Goal: Use online tool/utility: Utilize a website feature to perform a specific function

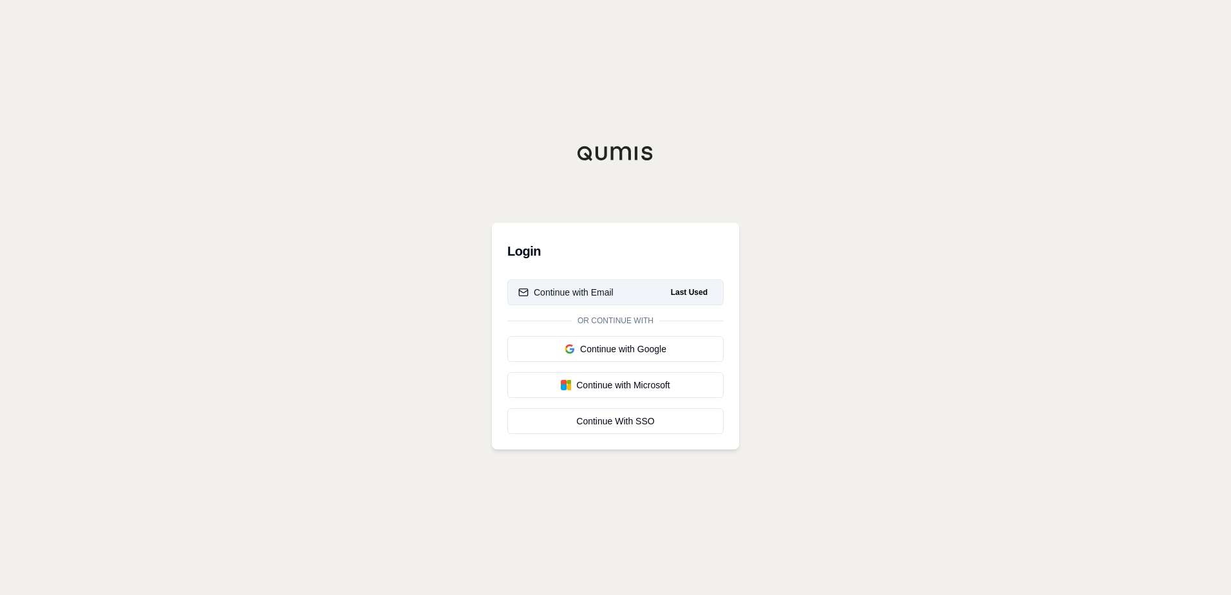
click at [596, 301] on button "Continue with Email Last Used" at bounding box center [615, 292] width 216 height 26
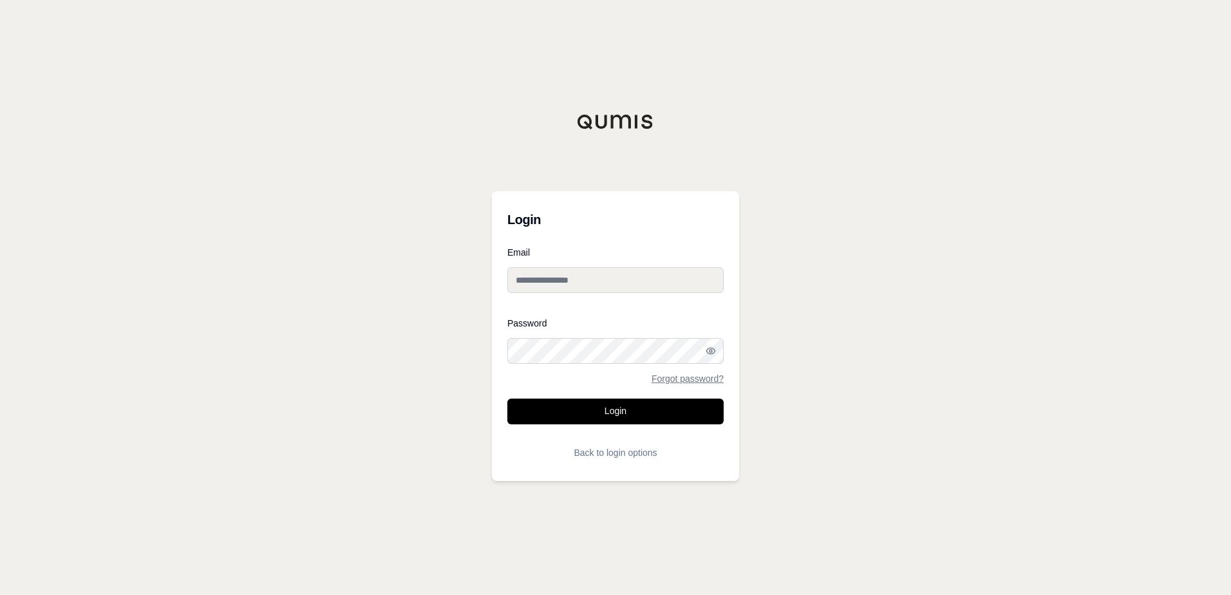
type input "**********"
click at [567, 274] on input "**********" at bounding box center [615, 280] width 216 height 26
click at [801, 194] on div "**********" at bounding box center [615, 297] width 1231 height 595
click at [623, 422] on button "Login" at bounding box center [615, 412] width 216 height 26
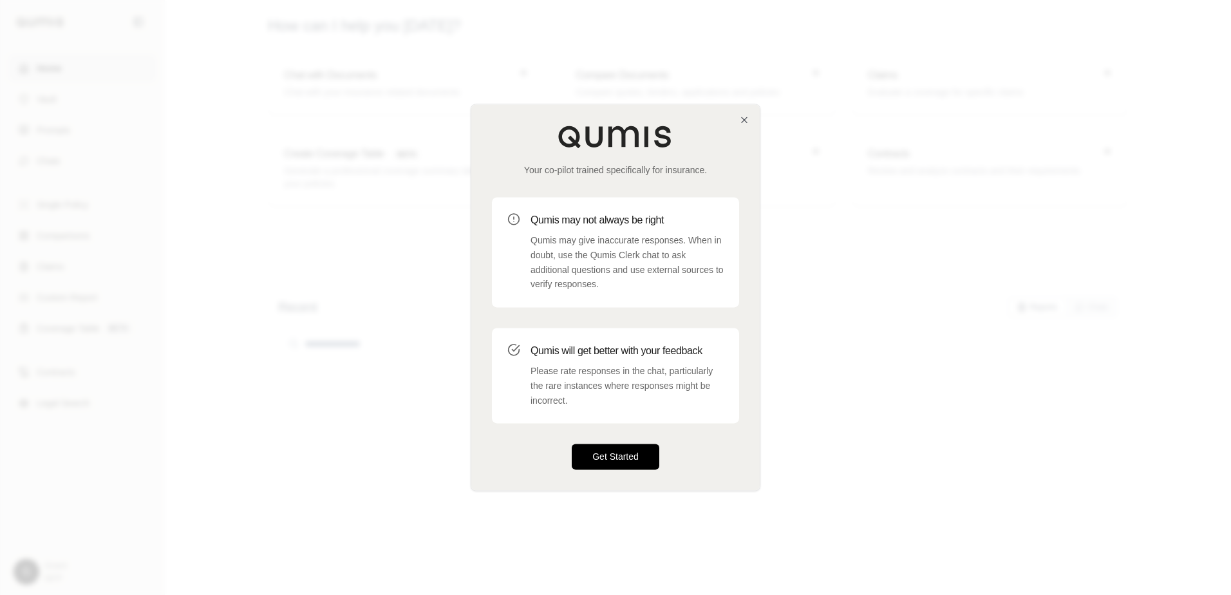
click at [617, 461] on button "Get Started" at bounding box center [616, 457] width 88 height 26
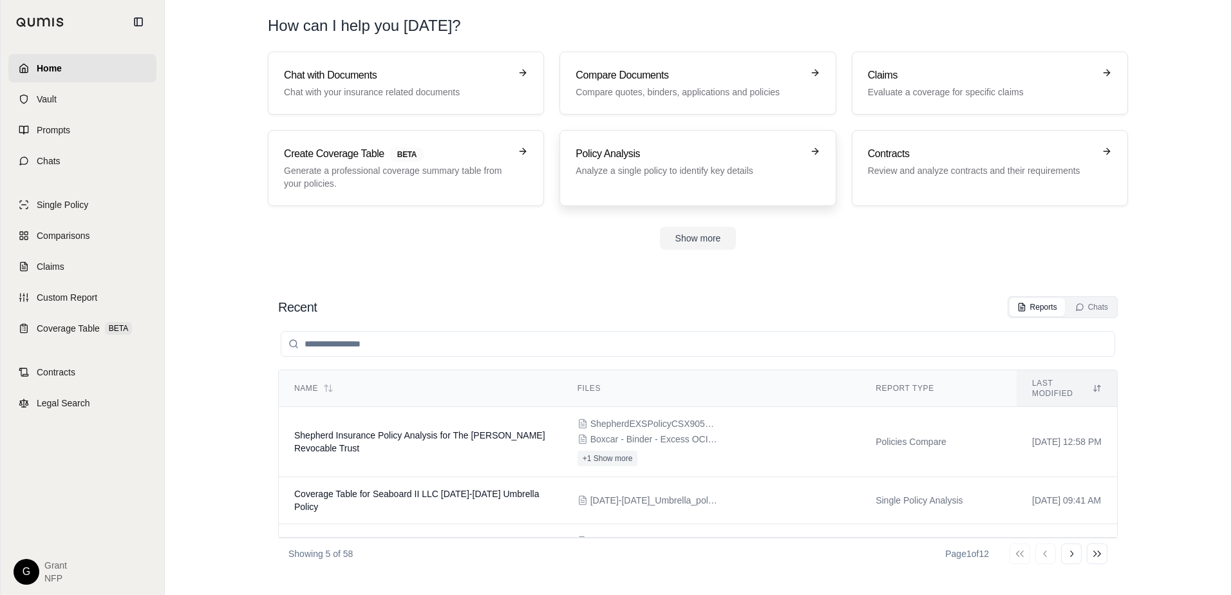
click at [659, 174] on p "Analyze a single policy to identify key details" at bounding box center [689, 170] width 226 height 13
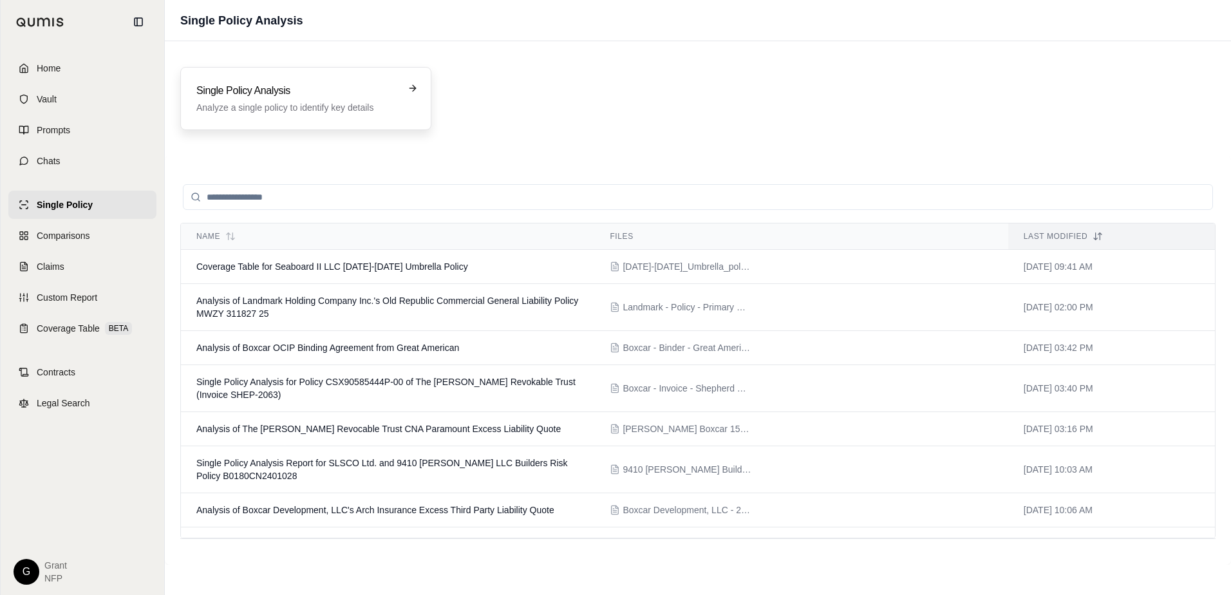
click at [252, 108] on p "Analyze a single policy to identify key details" at bounding box center [296, 107] width 201 height 13
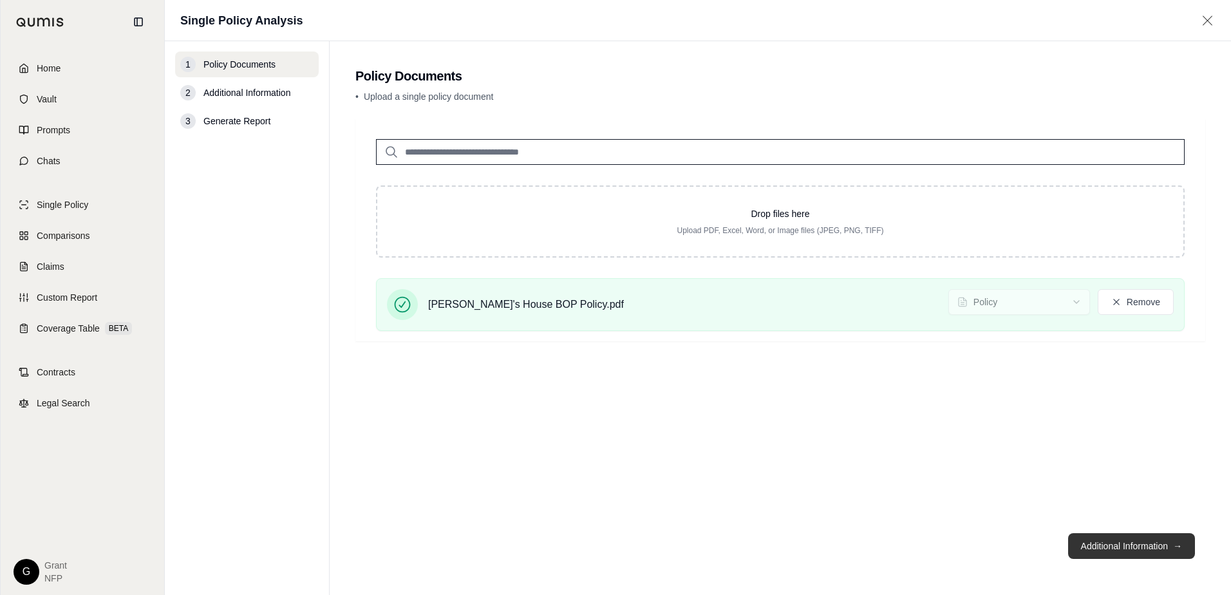
click at [1111, 546] on button "Additional Information →" at bounding box center [1131, 546] width 127 height 26
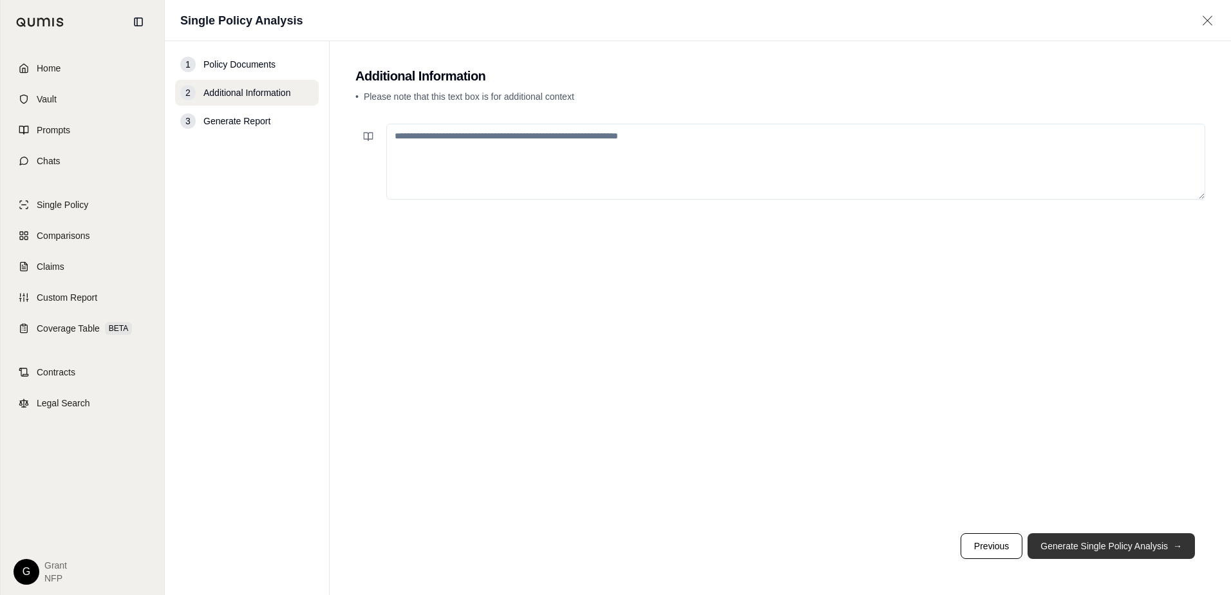
click at [1111, 547] on button "Generate Single Policy Analysis →" at bounding box center [1111, 546] width 167 height 26
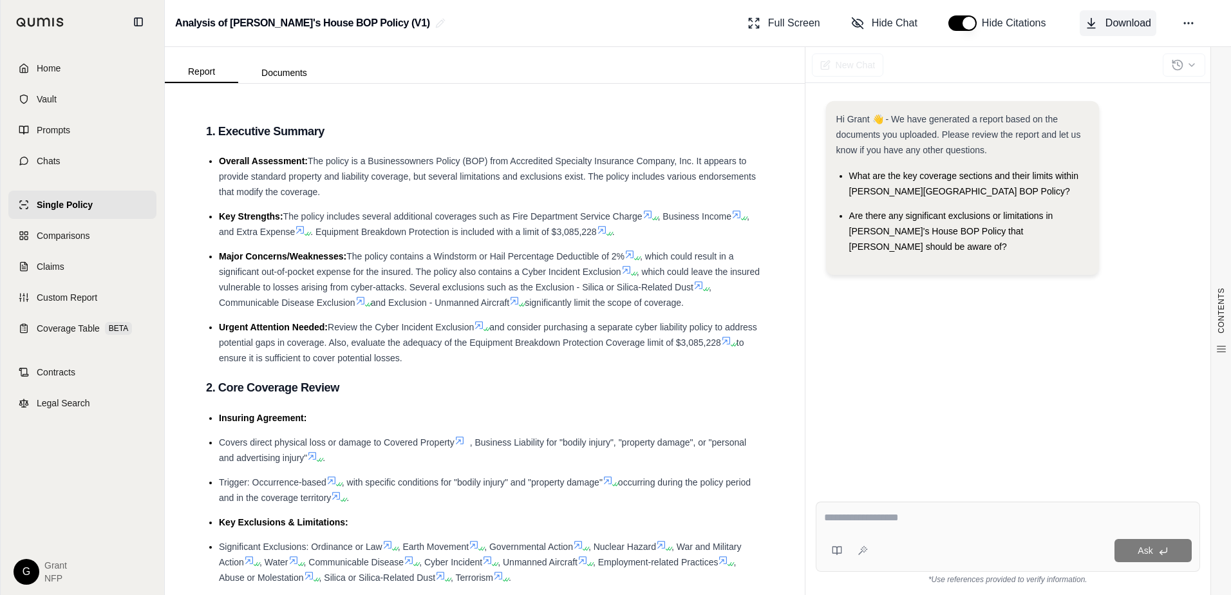
click at [1132, 19] on span "Download" at bounding box center [1129, 22] width 46 height 15
click at [680, 394] on h3 "2. Core Coverage Review" at bounding box center [485, 387] width 558 height 23
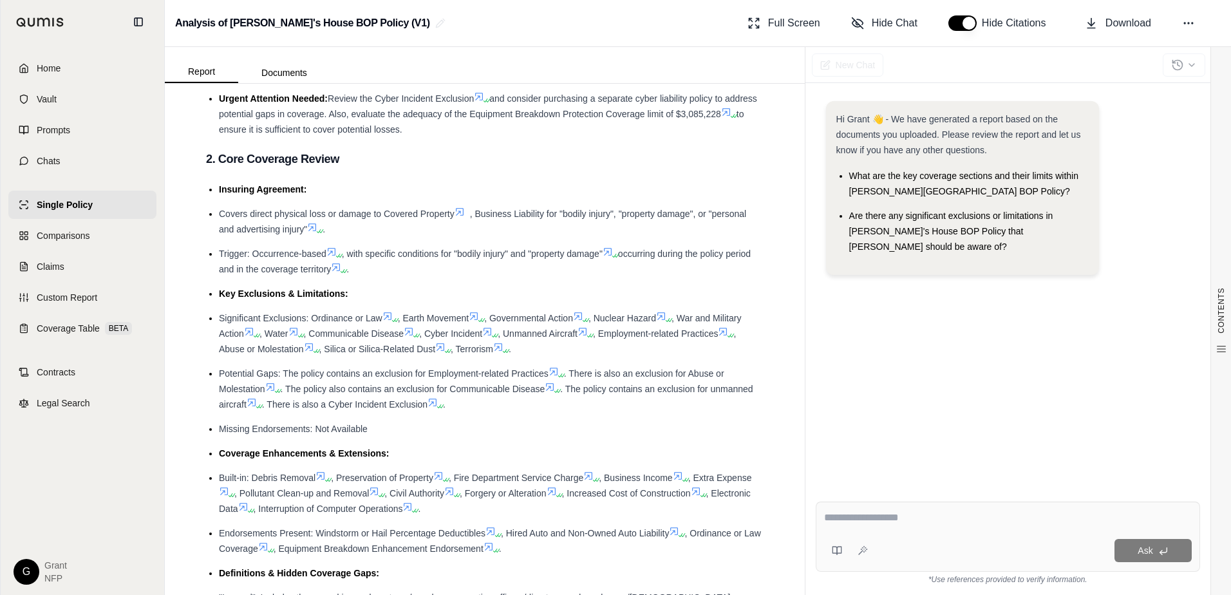
scroll to position [258, 0]
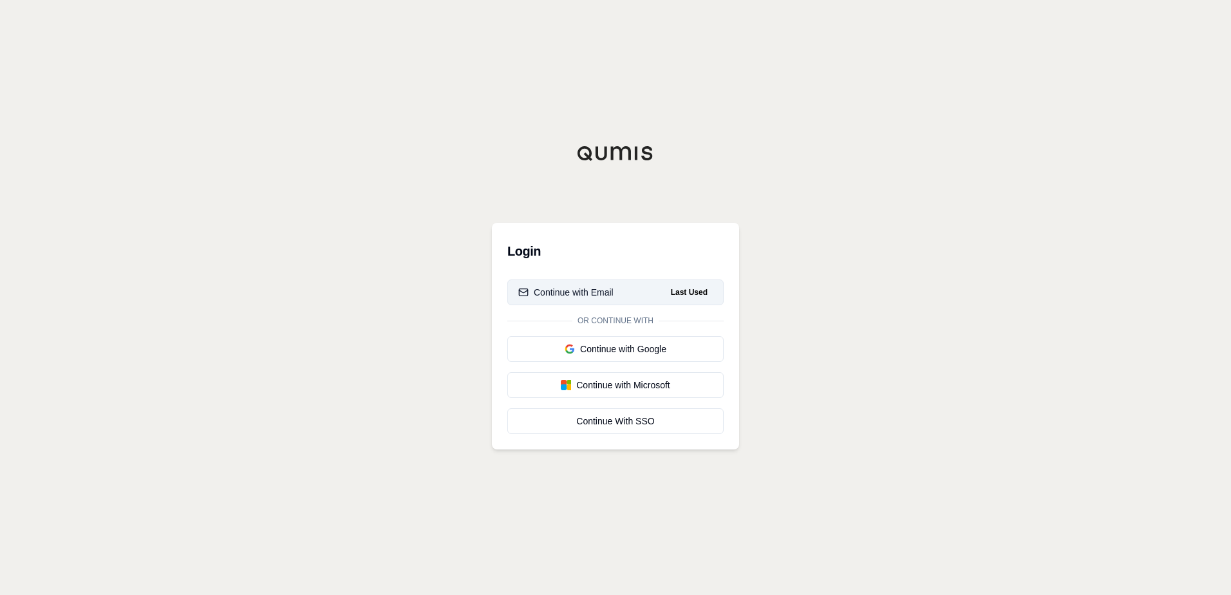
click at [632, 292] on button "Continue with Email Last Used" at bounding box center [615, 292] width 216 height 26
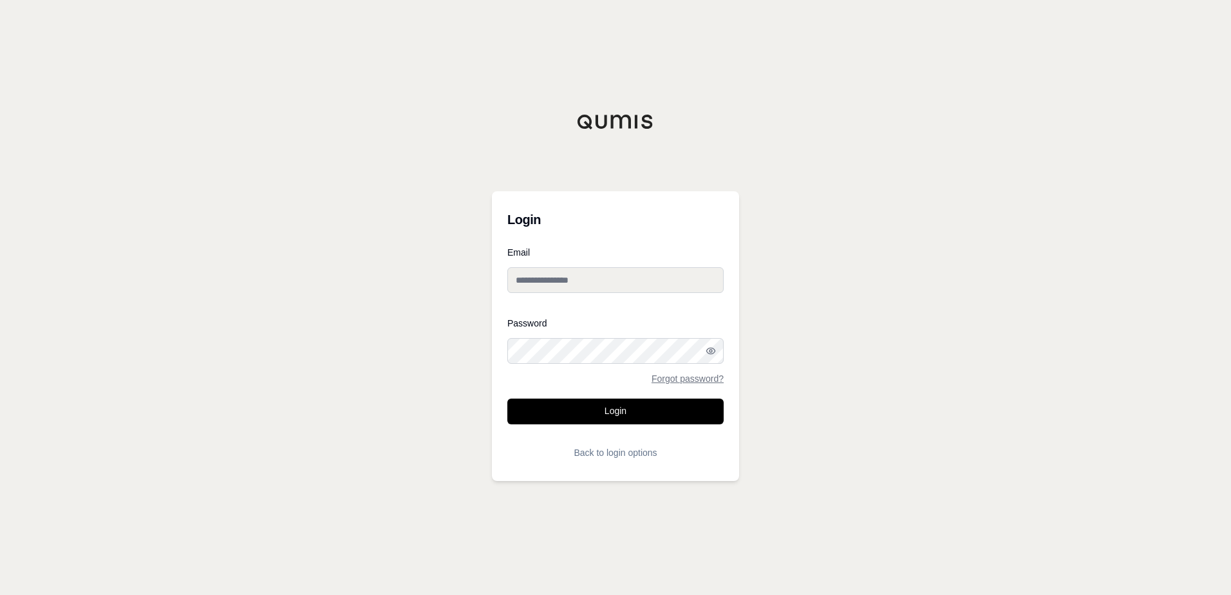
type input "**********"
click at [578, 280] on input "**********" at bounding box center [615, 280] width 216 height 26
click at [891, 299] on div "**********" at bounding box center [615, 297] width 1231 height 595
click at [619, 414] on button "Login" at bounding box center [615, 412] width 216 height 26
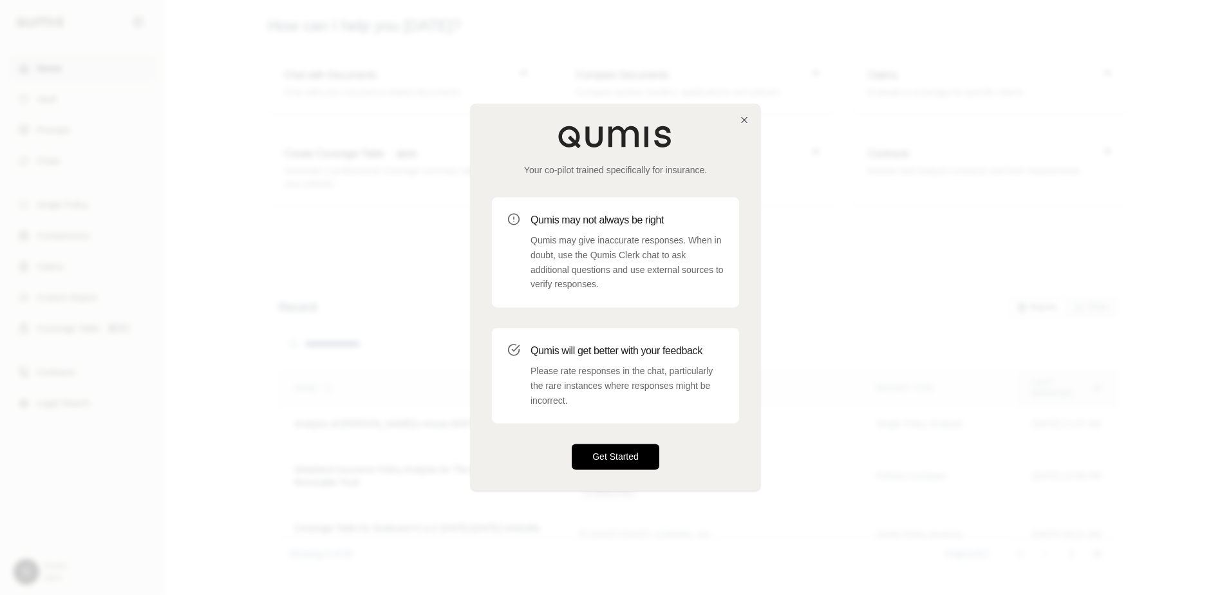
click at [626, 460] on button "Get Started" at bounding box center [616, 457] width 88 height 26
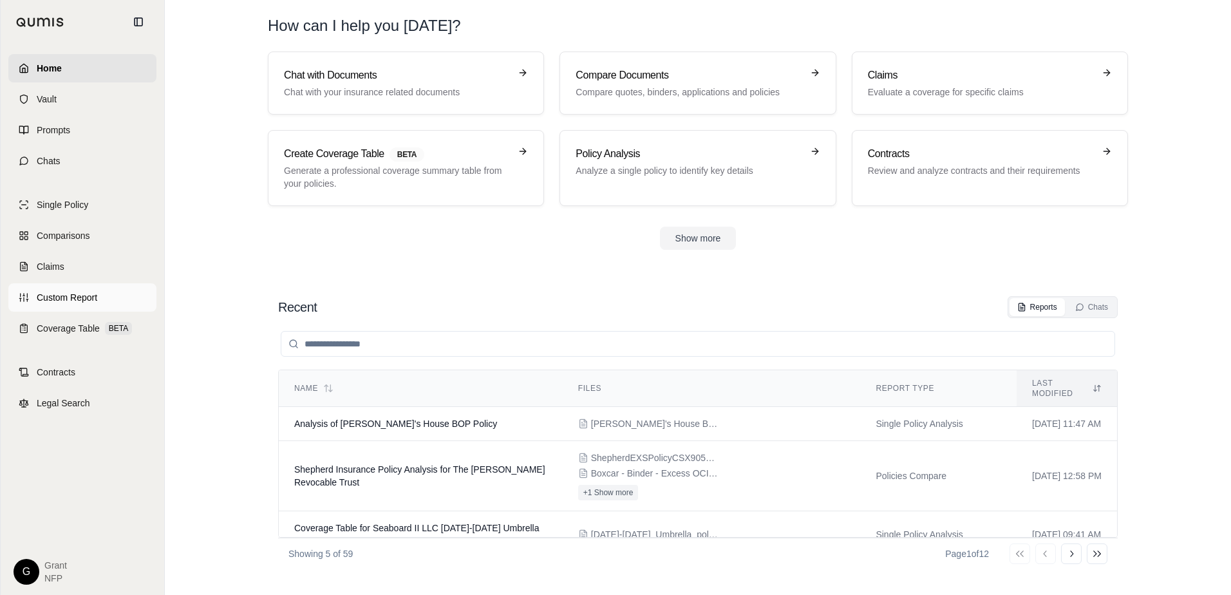
click at [61, 299] on span "Custom Report" at bounding box center [67, 297] width 61 height 13
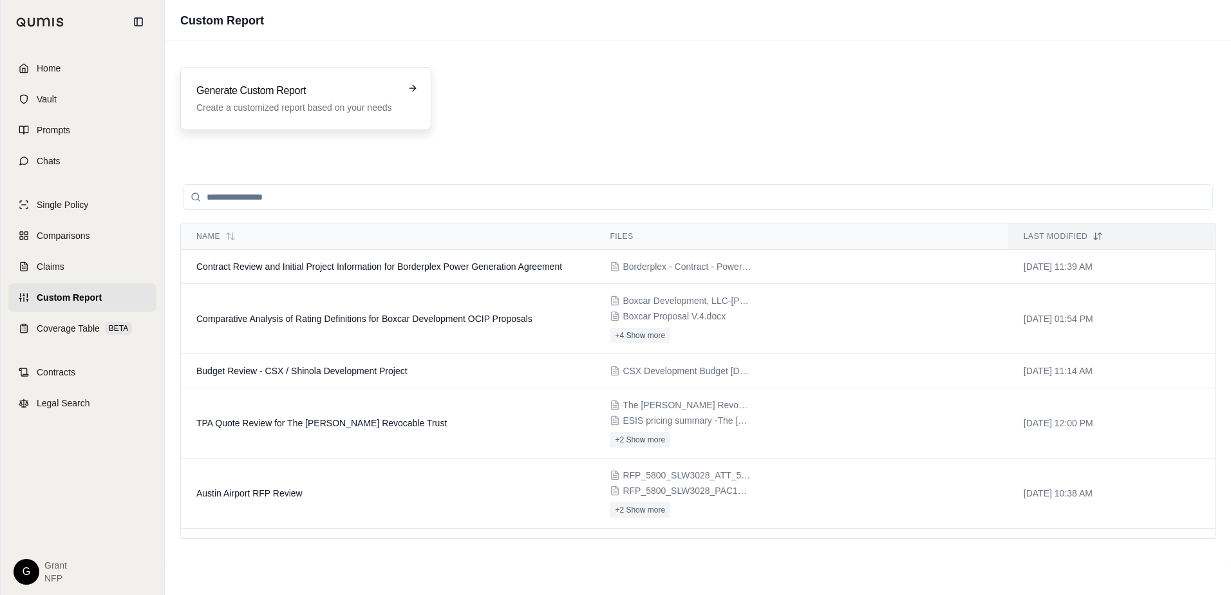
click at [292, 109] on p "Create a customized report based on your needs" at bounding box center [296, 107] width 201 height 13
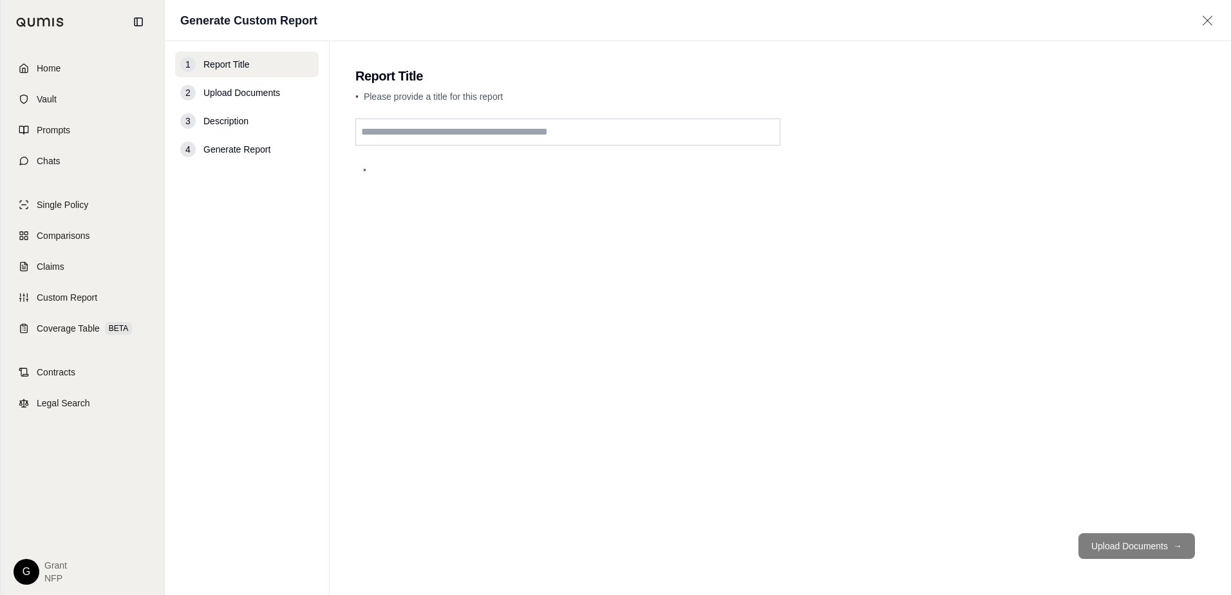
click at [435, 127] on input "text" at bounding box center [567, 131] width 425 height 27
type input "**********"
click at [1100, 557] on button "Upload Documents →" at bounding box center [1136, 546] width 117 height 26
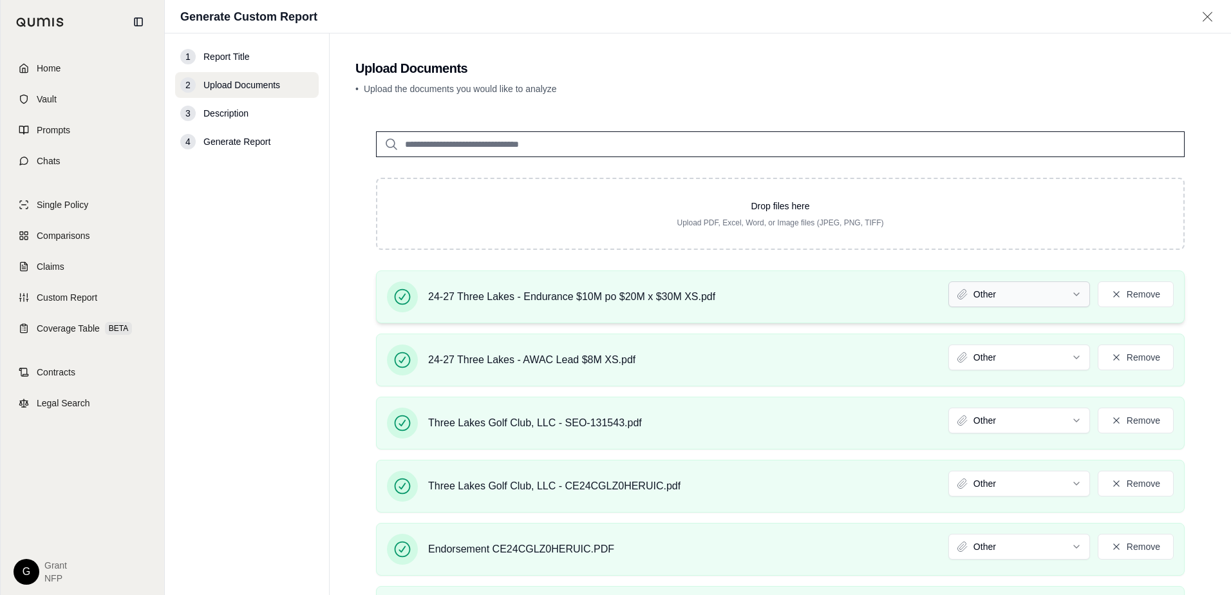
click at [1038, 305] on html "Home Vault Prompts Chats Single Policy Comparisons Claims Custom Report Coverag…" at bounding box center [615, 297] width 1231 height 595
click at [993, 361] on html "Home Vault Prompts Chats Single Policy Comparisons Claims Custom Report Coverag…" at bounding box center [615, 297] width 1231 height 595
click at [981, 424] on html "Document type updated successfully Document type updated successfully Home Vaul…" at bounding box center [615, 297] width 1231 height 595
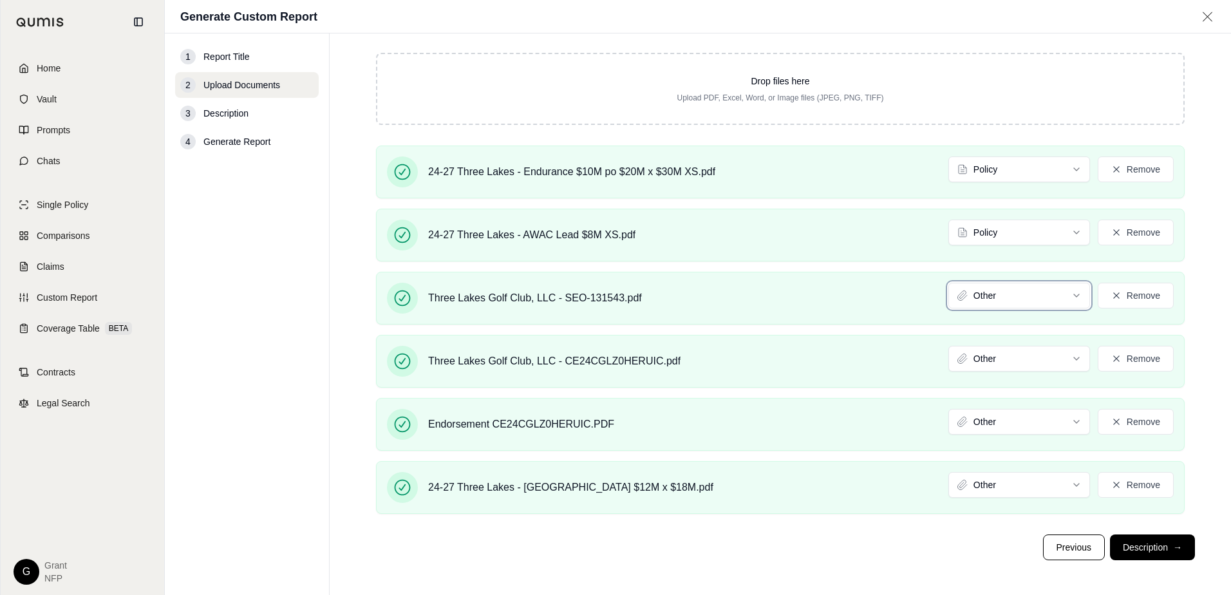
scroll to position [126, 0]
click at [988, 348] on html "Document type updated successfully Home Vault Prompts Chats Single Policy Compa…" at bounding box center [615, 297] width 1231 height 595
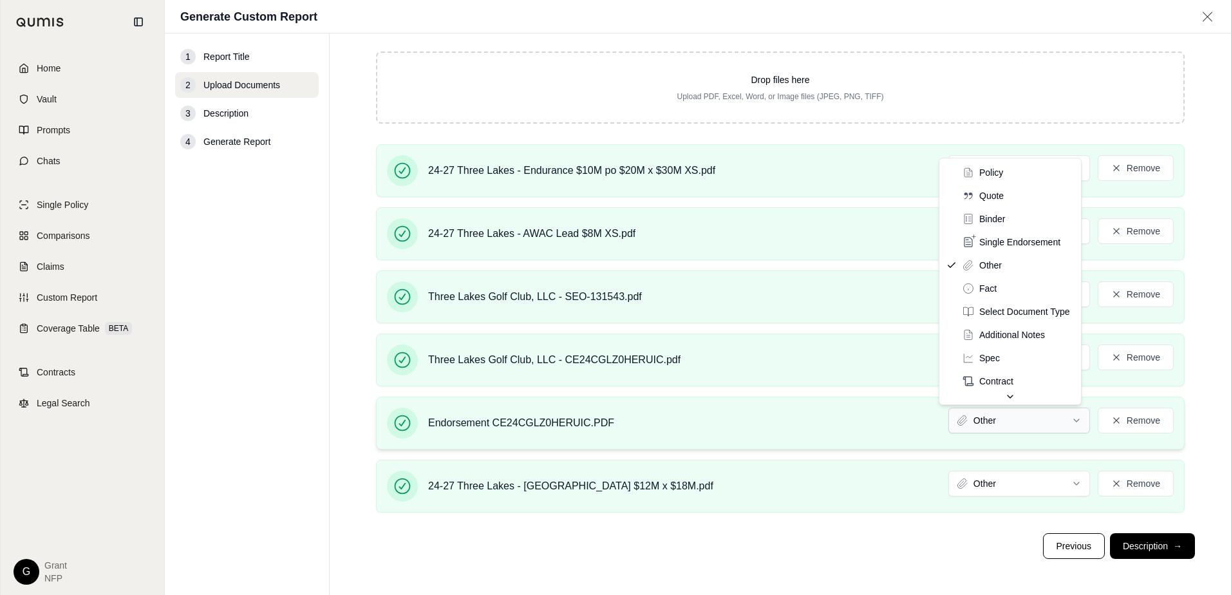
click at [975, 413] on html "Document type updated successfully Home Vault Prompts Chats Single Policy Compa…" at bounding box center [615, 297] width 1231 height 595
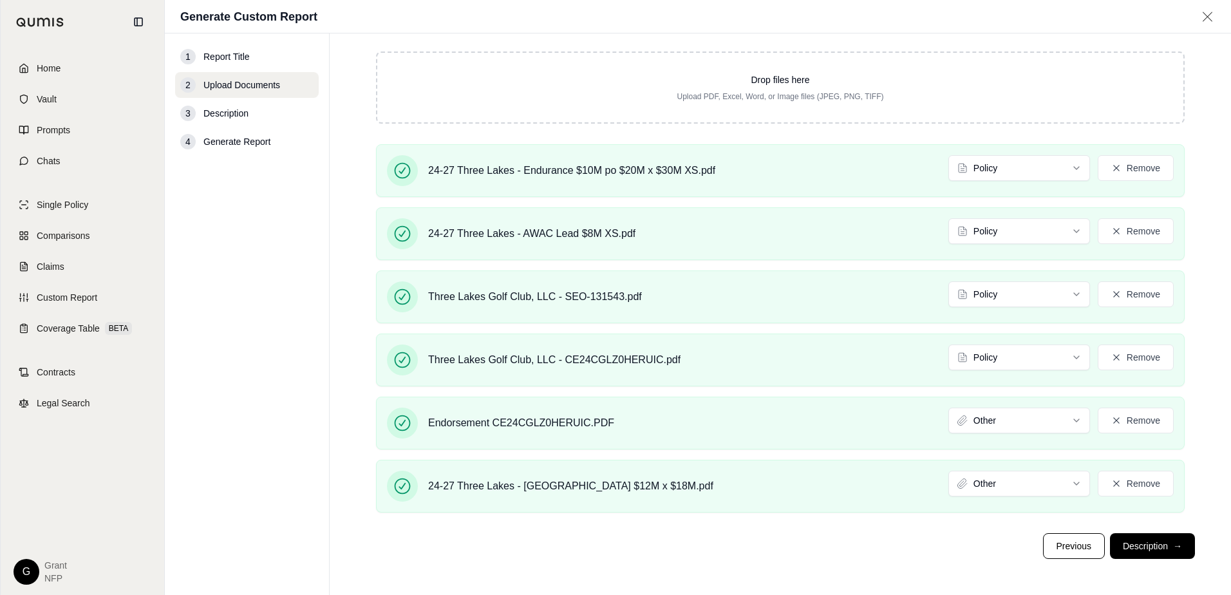
click at [987, 482] on html "Document type updated successfully Home Vault Prompts Chats Single Policy Compa…" at bounding box center [615, 297] width 1231 height 595
click at [1147, 541] on button "Description →" at bounding box center [1152, 546] width 85 height 26
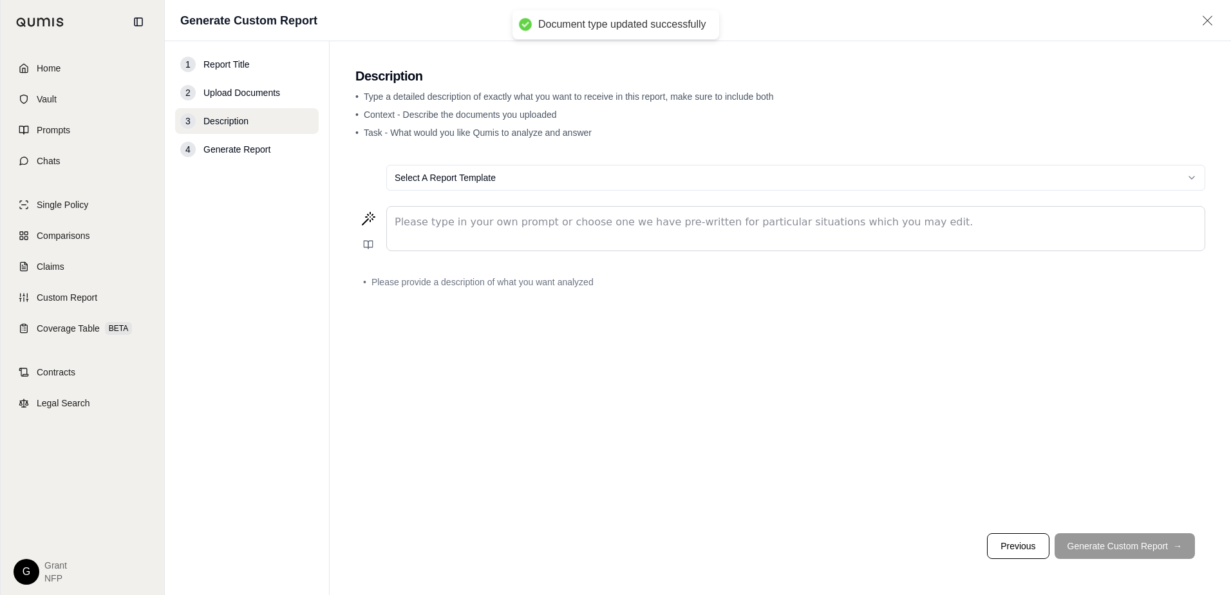
scroll to position [0, 0]
click at [578, 240] on div "editable markdown" at bounding box center [796, 229] width 818 height 44
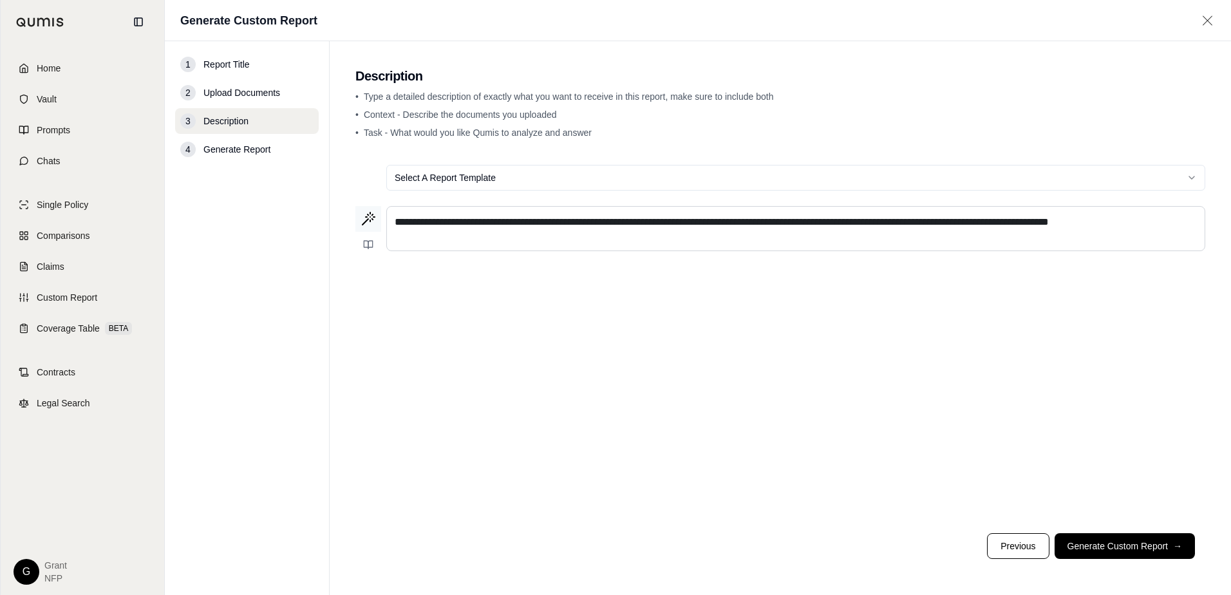
click at [373, 221] on icon at bounding box center [368, 218] width 15 height 15
click at [1111, 533] on button "Generate Custom Report →" at bounding box center [1125, 546] width 140 height 26
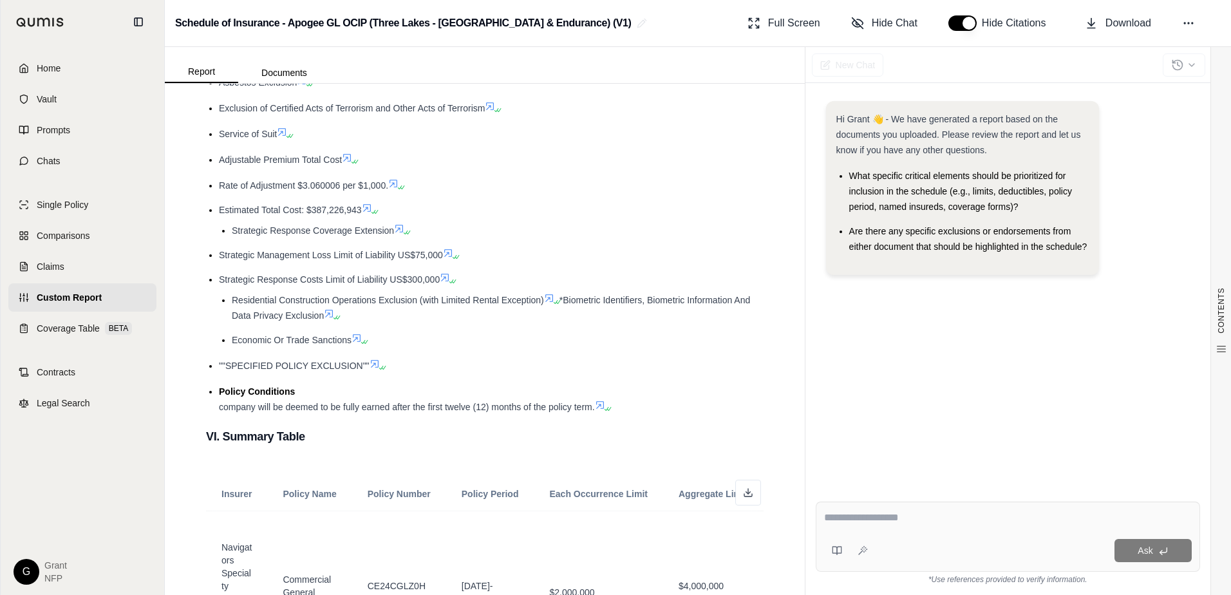
scroll to position [3476, 0]
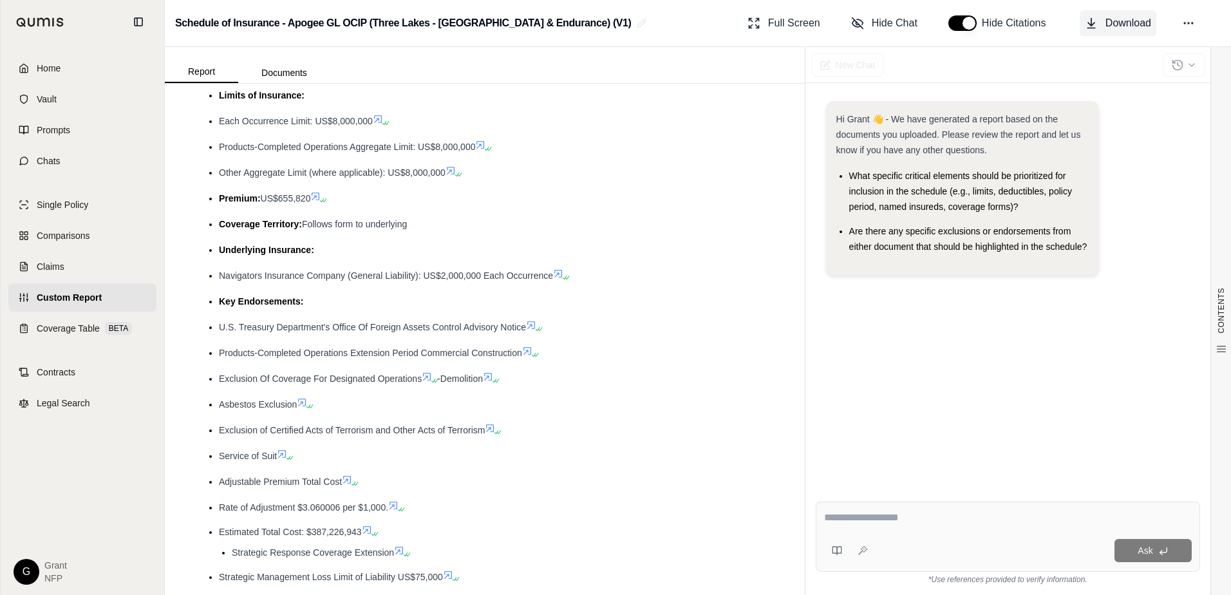
click at [1098, 24] on button "Download" at bounding box center [1118, 23] width 77 height 26
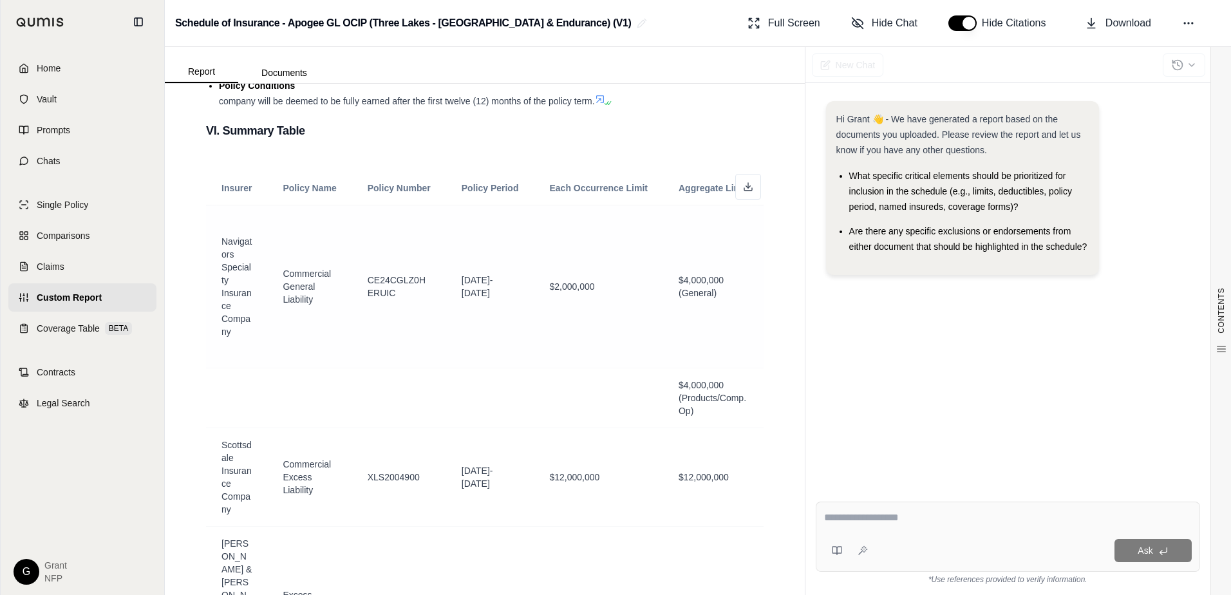
scroll to position [3926, 0]
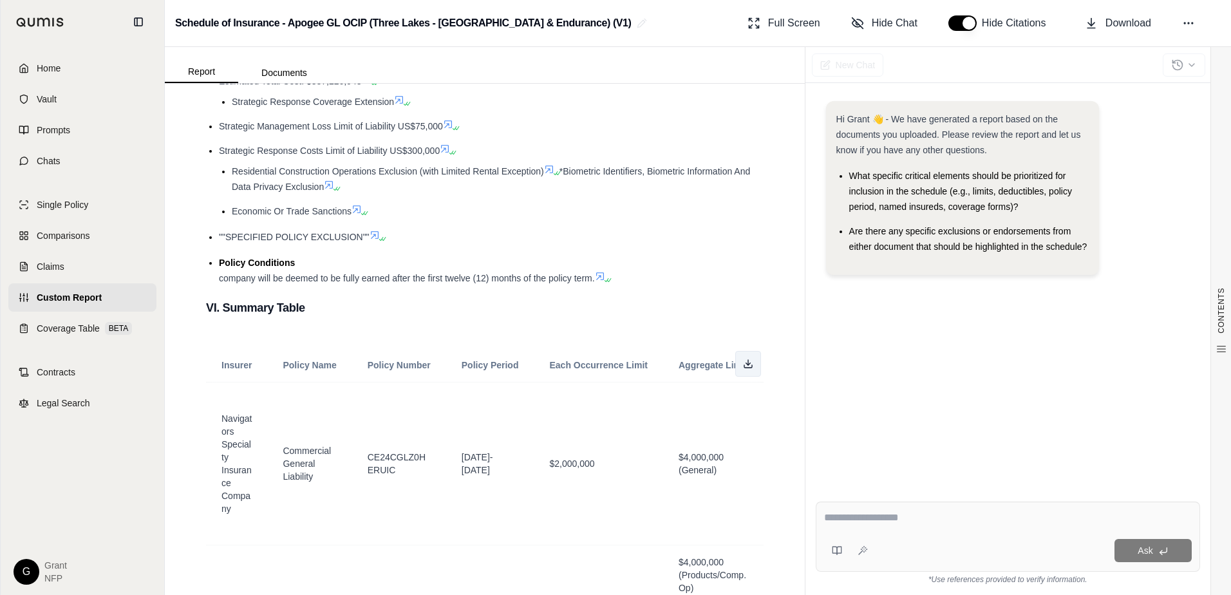
click at [743, 359] on icon at bounding box center [748, 364] width 10 height 10
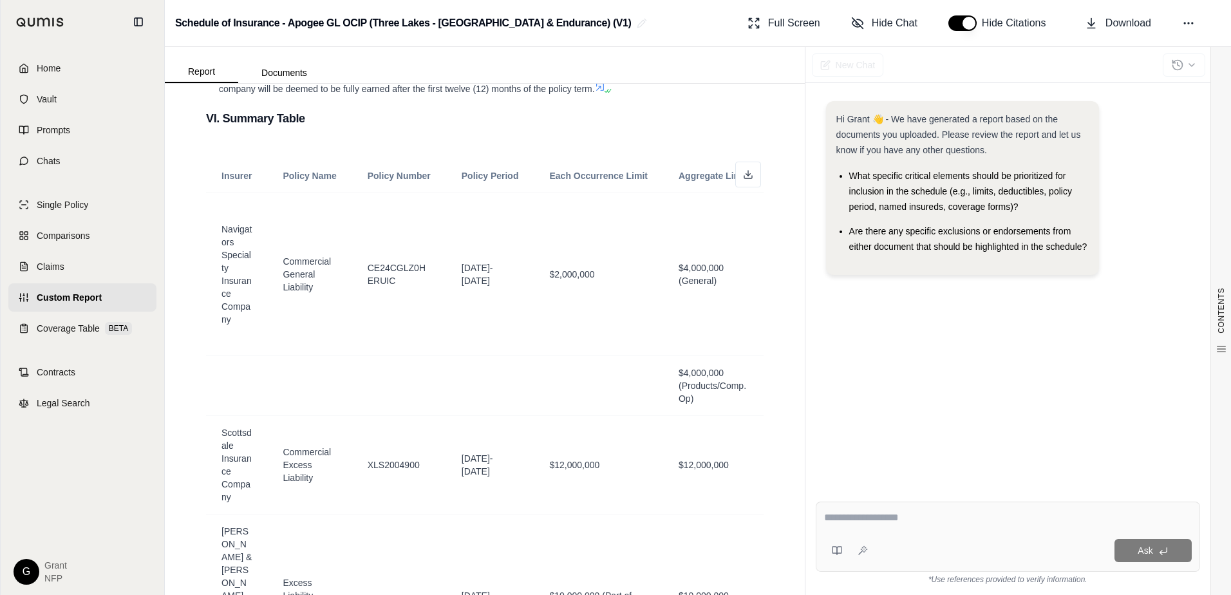
scroll to position [4055, 0]
